Goal: Task Accomplishment & Management: Use online tool/utility

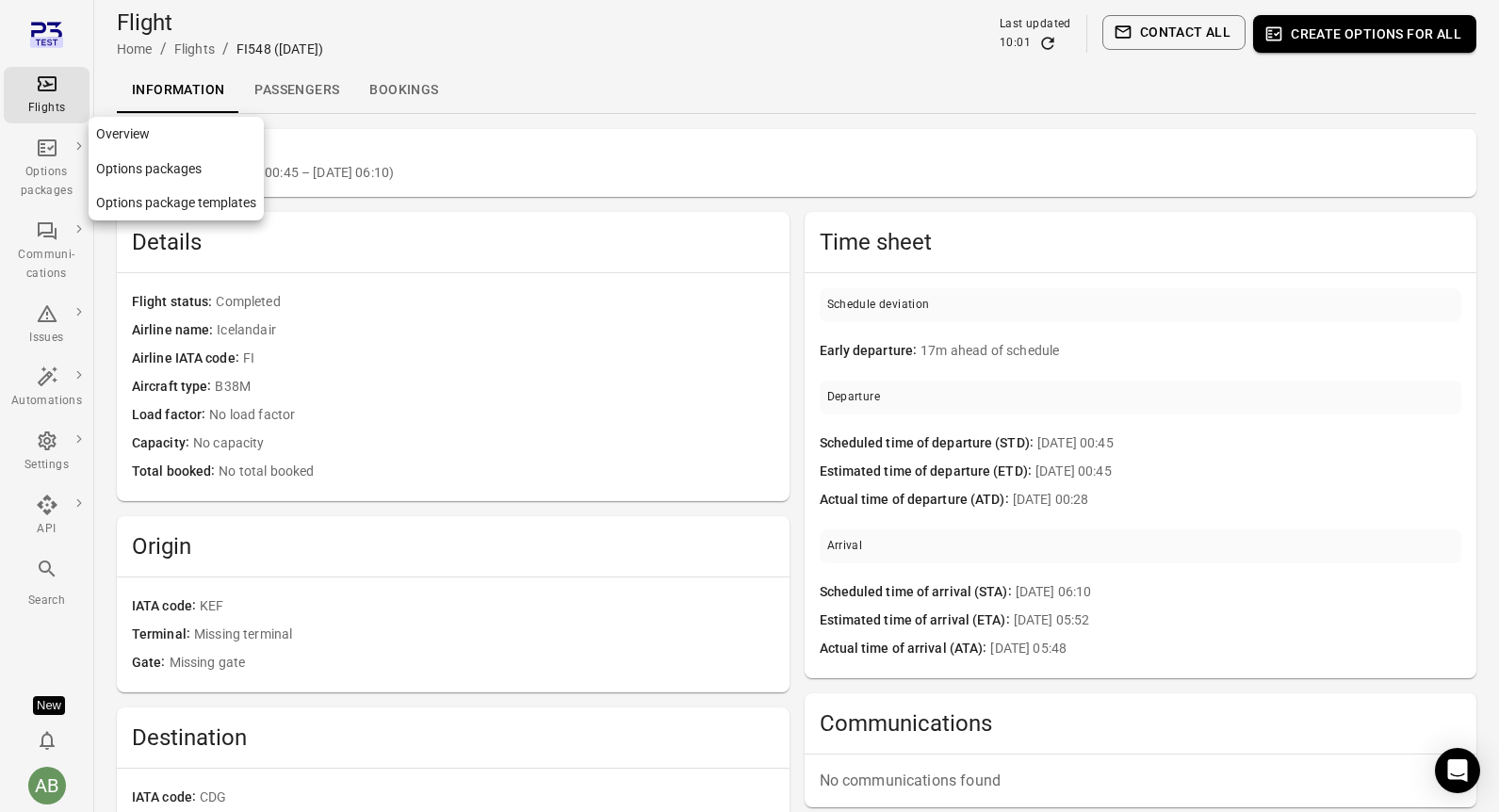
click at [44, 168] on div "Options packages" at bounding box center [47, 181] width 71 height 37
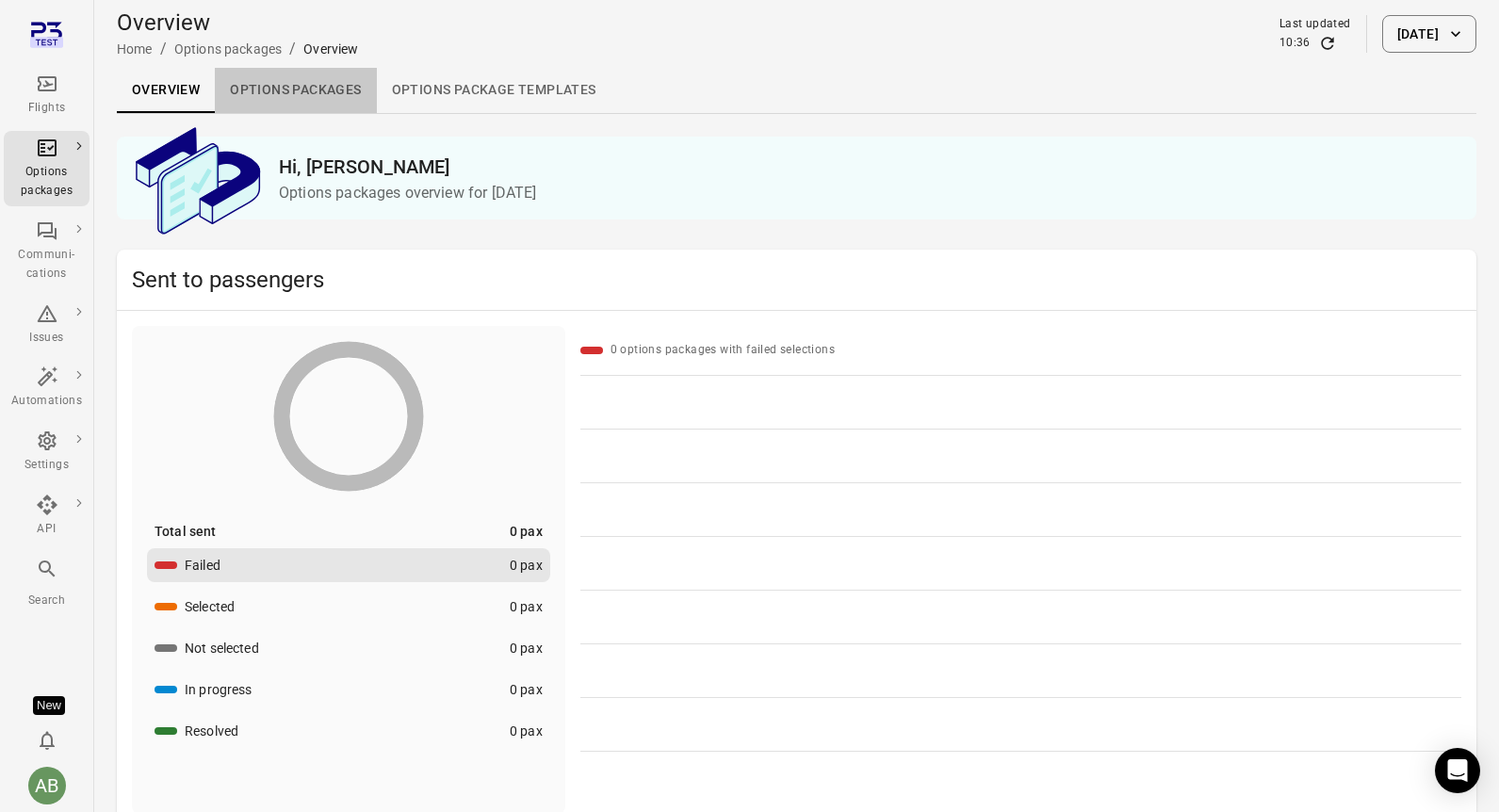
click at [301, 86] on link "Options packages" at bounding box center [295, 90] width 161 height 45
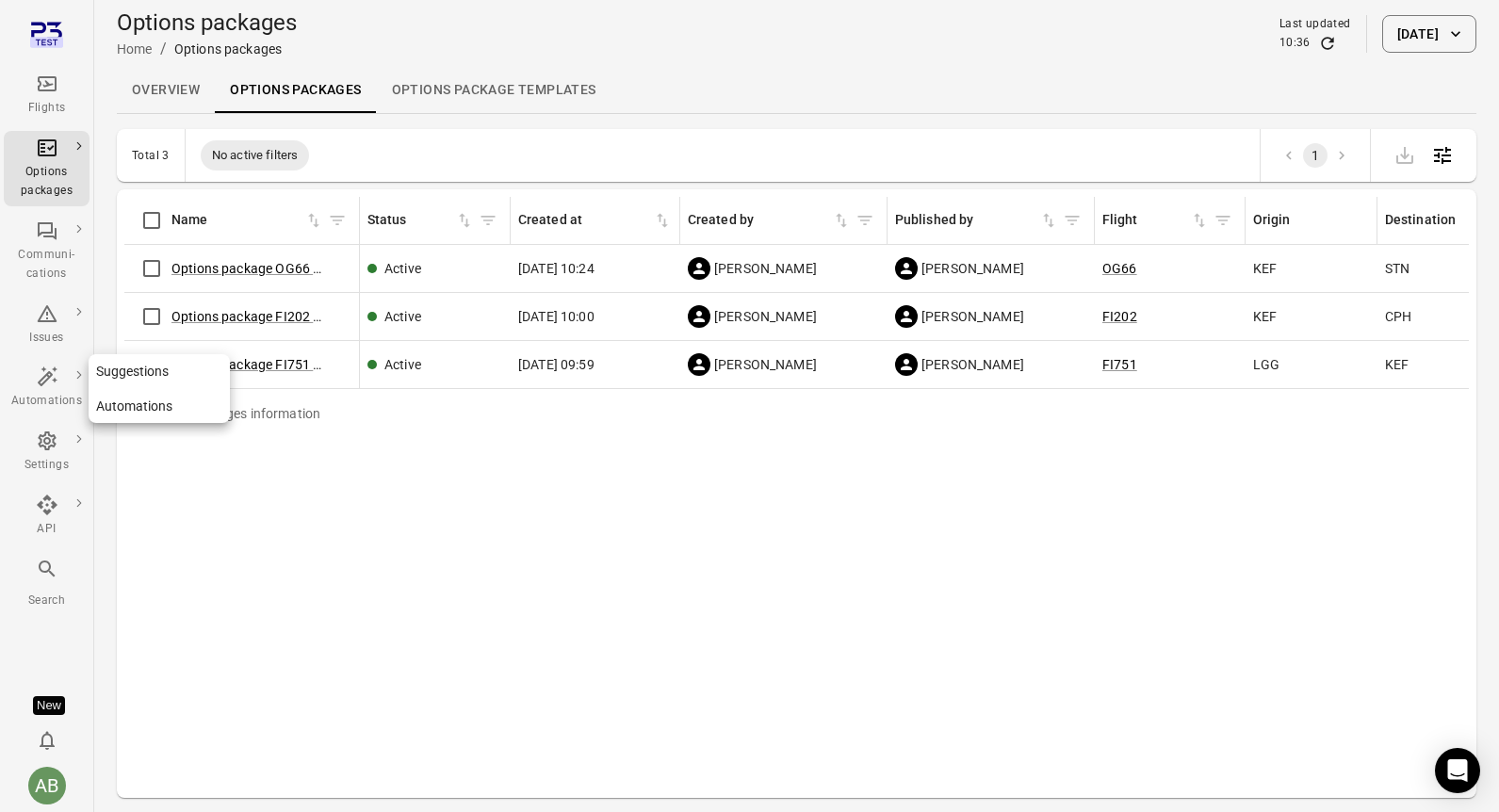
click at [41, 389] on div "Automations" at bounding box center [47, 388] width 71 height 45
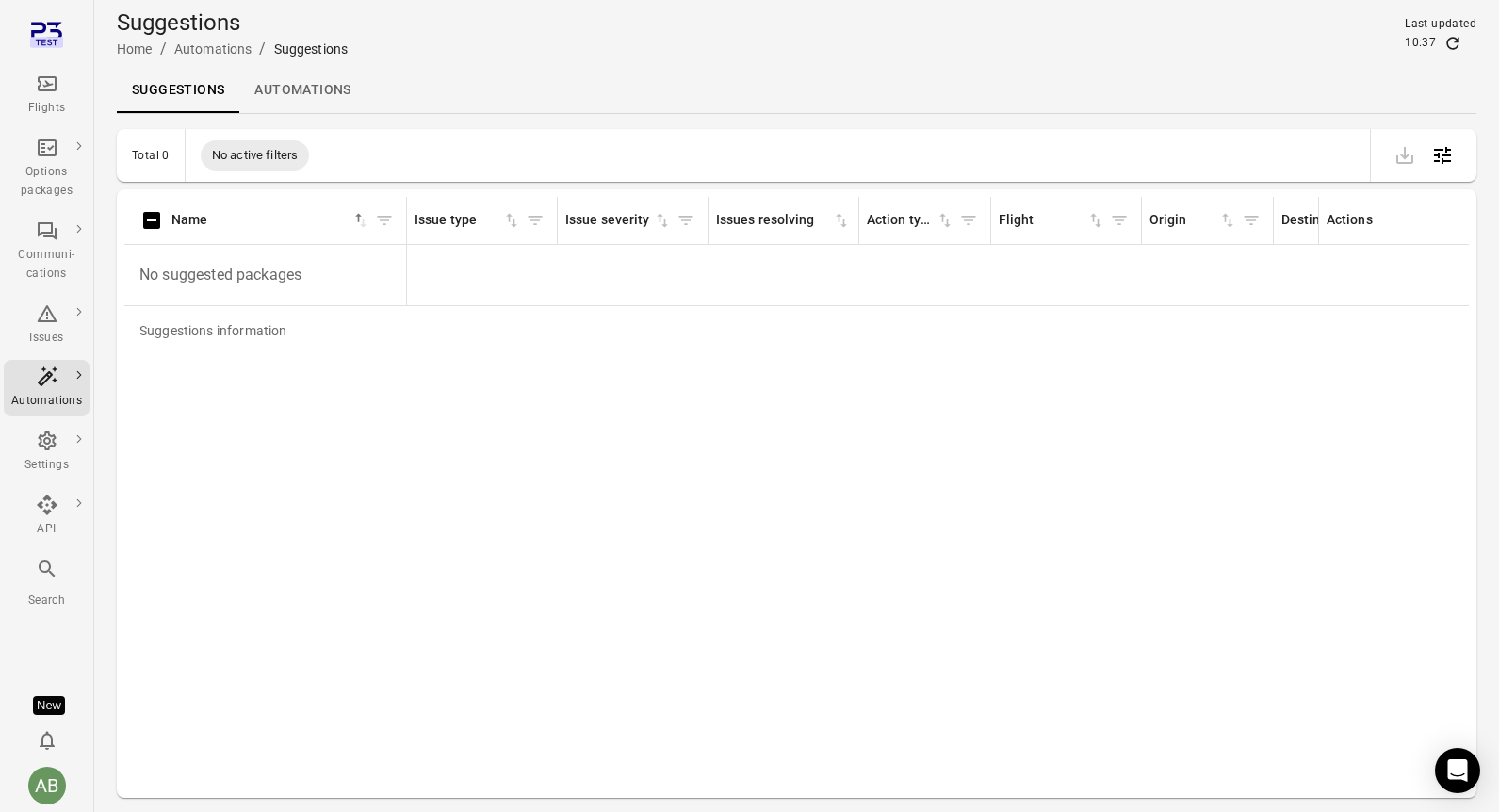
click at [289, 88] on link "Automations" at bounding box center [303, 90] width 126 height 45
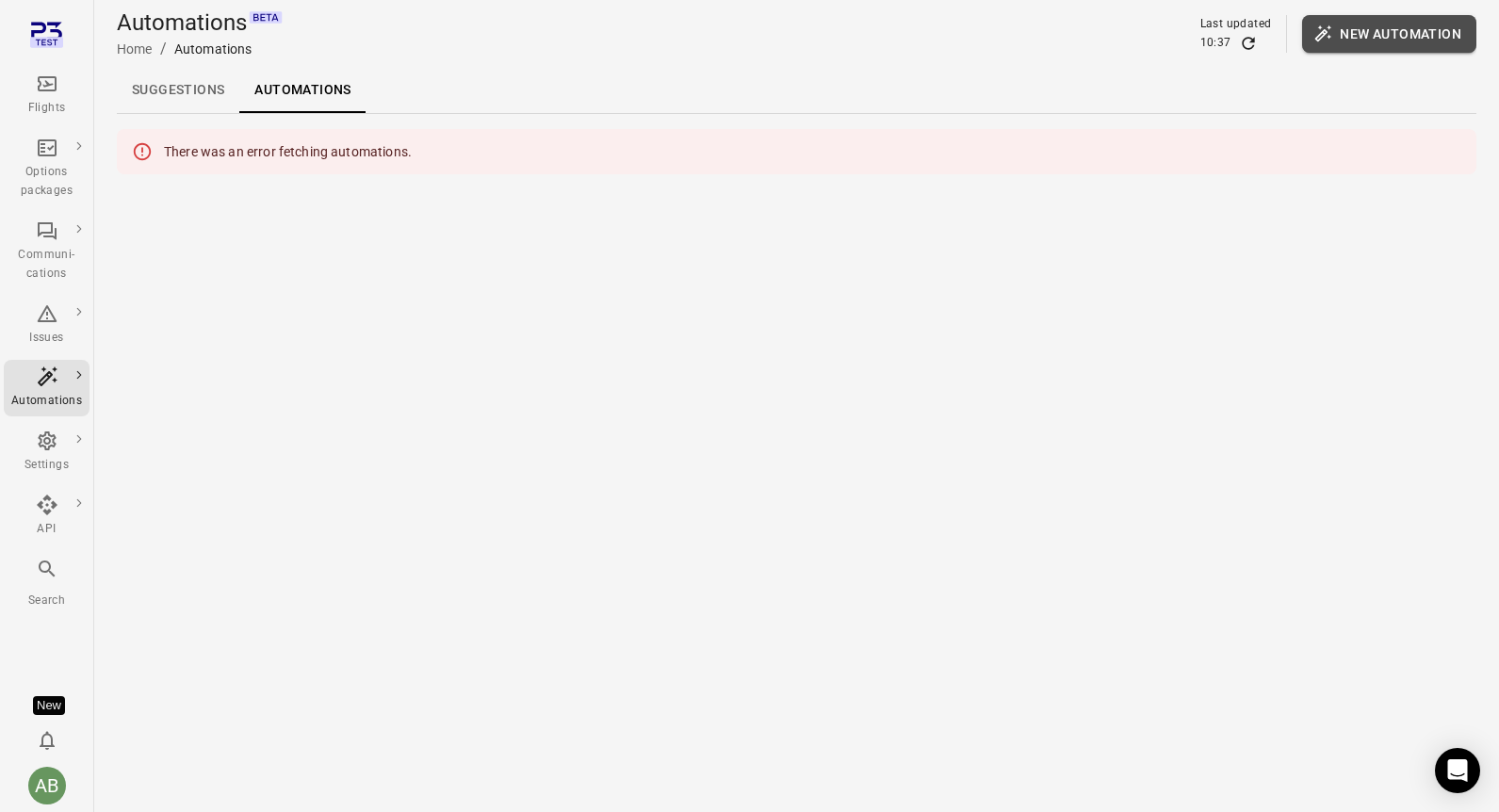
click at [1368, 34] on button "New automation" at bounding box center [1390, 34] width 174 height 37
